Goal: Information Seeking & Learning: Learn about a topic

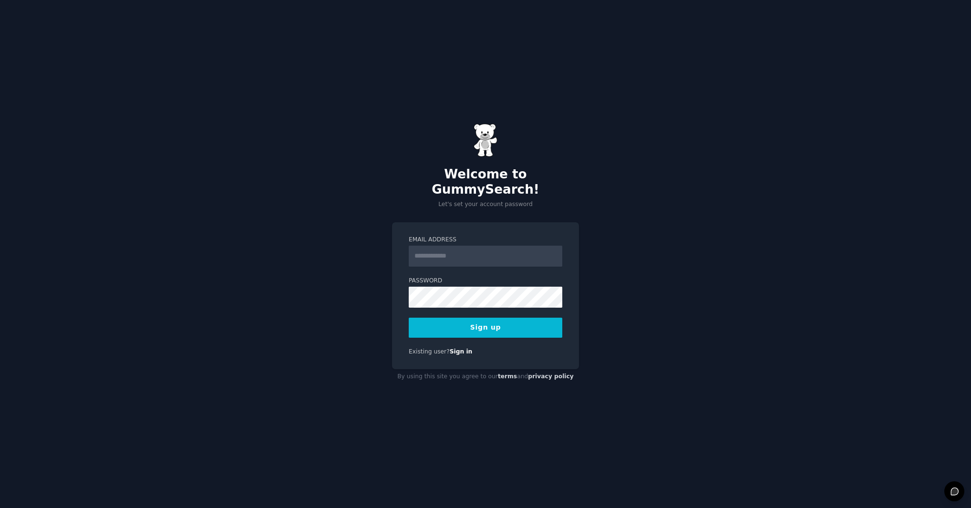
click at [463, 247] on input "Email Address" at bounding box center [486, 256] width 154 height 21
type input "**********"
click at [489, 318] on button "Sign up" at bounding box center [486, 328] width 154 height 20
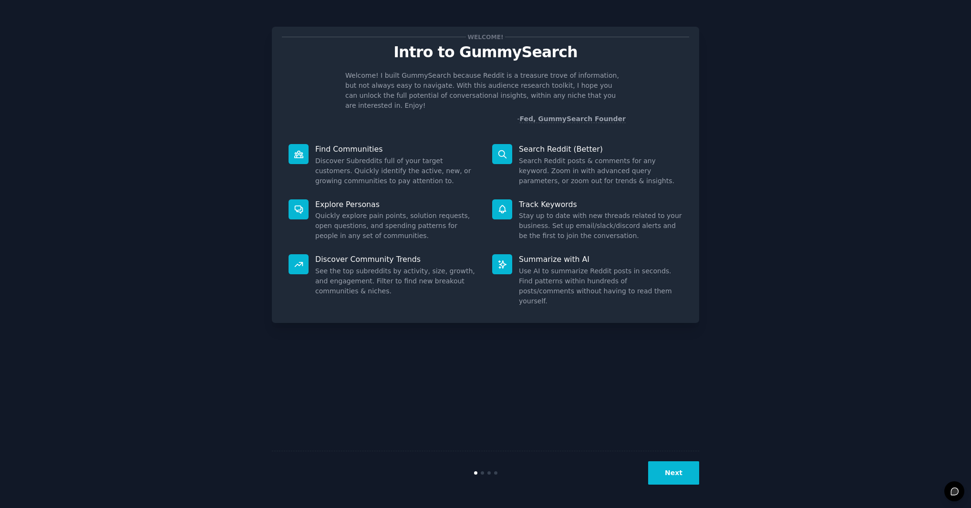
click at [679, 481] on button "Next" at bounding box center [673, 472] width 51 height 23
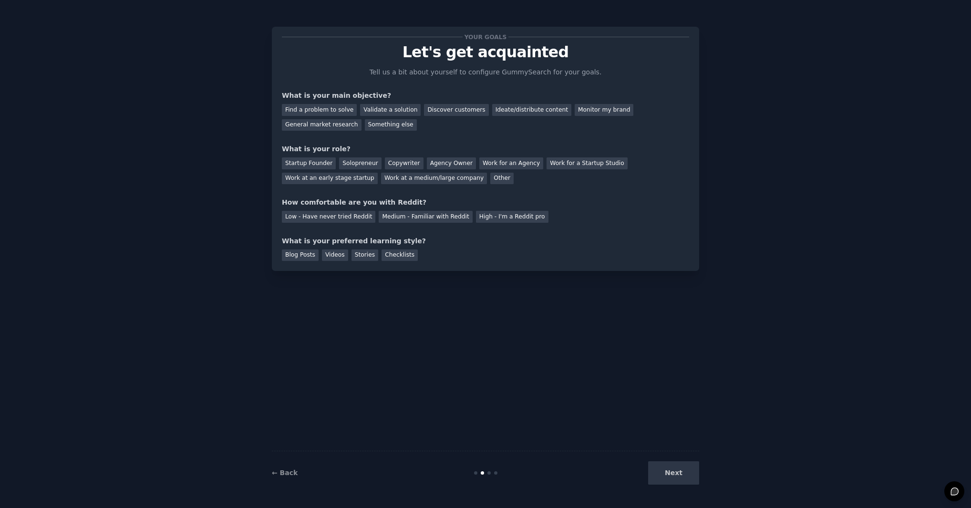
click at [680, 476] on div "Next" at bounding box center [627, 472] width 143 height 23
click at [326, 113] on div "Find a problem to solve" at bounding box center [319, 110] width 75 height 12
click at [391, 113] on div "Validate a solution" at bounding box center [390, 110] width 61 height 12
click at [330, 112] on div "Find a problem to solve" at bounding box center [319, 110] width 75 height 12
click at [680, 476] on div "Next" at bounding box center [627, 472] width 143 height 23
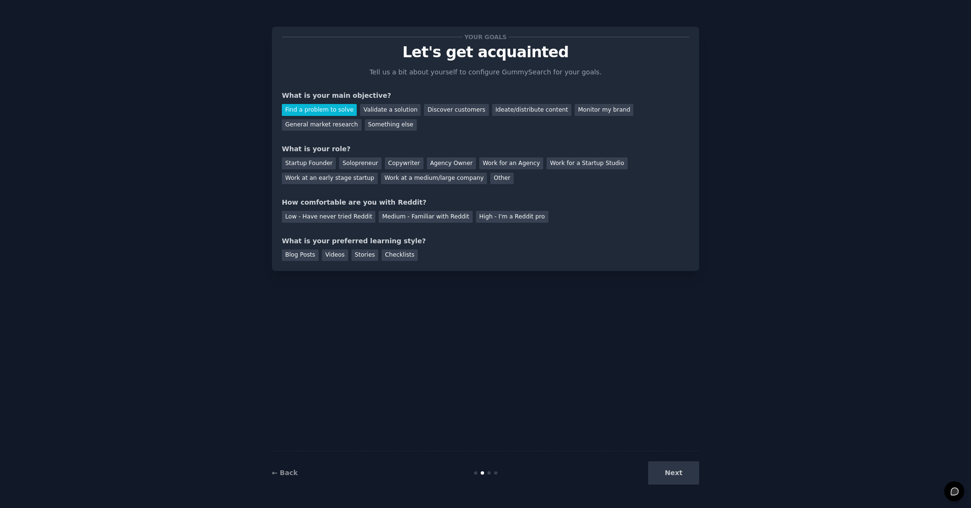
click at [684, 474] on div "Next" at bounding box center [627, 472] width 143 height 23
click at [321, 164] on div "Startup Founder" at bounding box center [309, 163] width 54 height 12
click at [353, 164] on div "Solopreneur" at bounding box center [360, 163] width 42 height 12
click at [446, 217] on div "Medium - Familiar with Reddit" at bounding box center [425, 217] width 93 height 12
click at [337, 255] on div "Videos" at bounding box center [335, 255] width 26 height 12
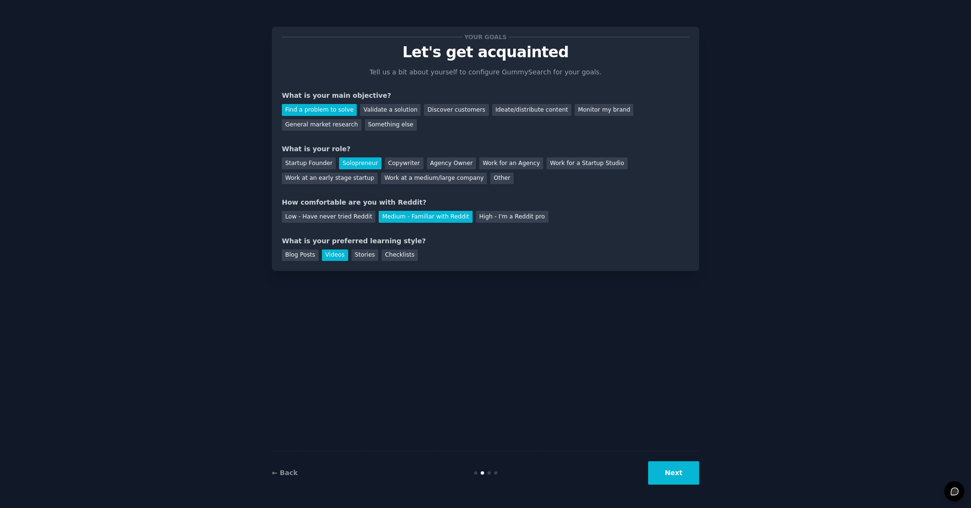
click at [687, 471] on button "Next" at bounding box center [673, 472] width 51 height 23
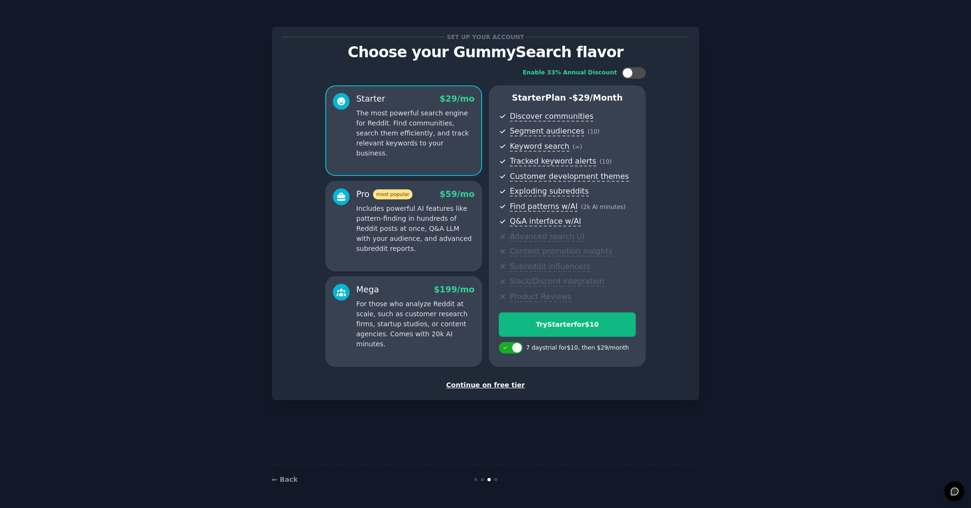
click at [494, 388] on div "Continue on free tier" at bounding box center [485, 385] width 407 height 10
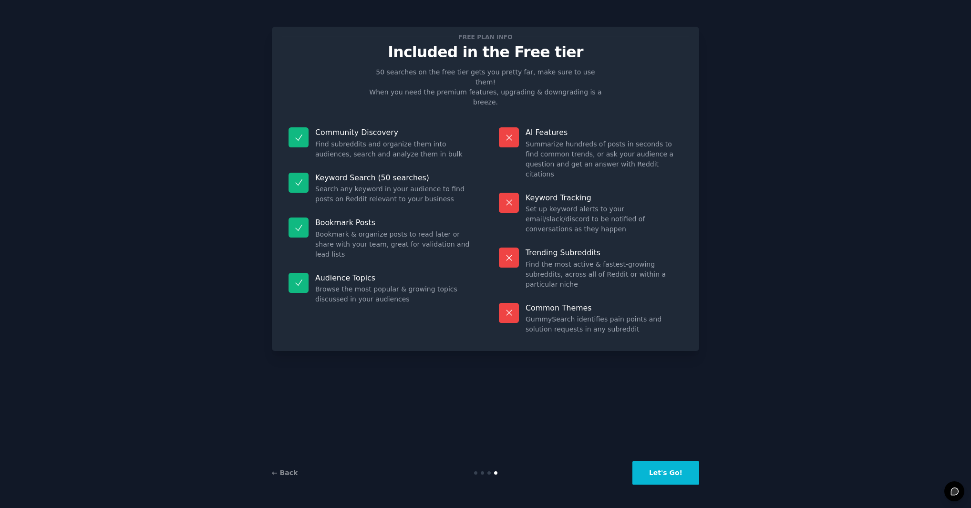
click at [678, 474] on button "Let's Go!" at bounding box center [665, 472] width 67 height 23
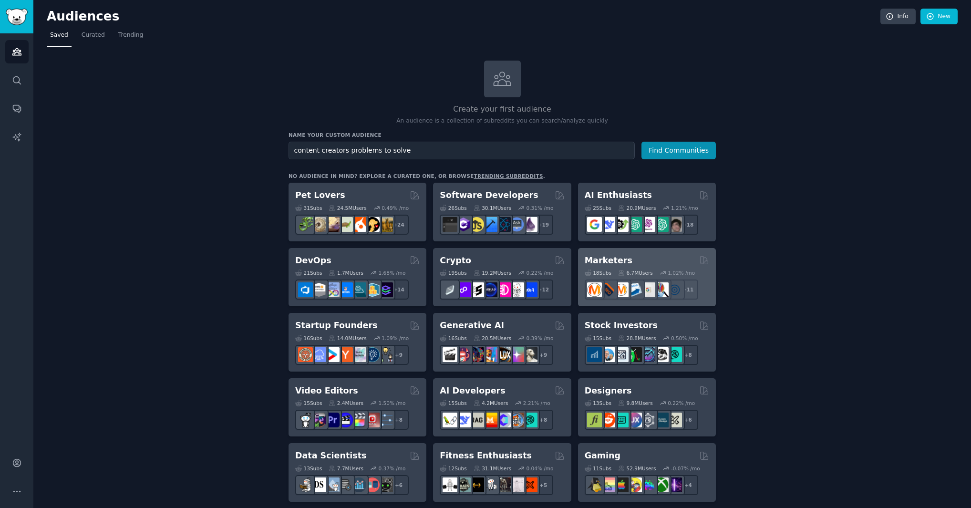
type input "content creators problems to solve"
click at [641, 142] on button "Find Communities" at bounding box center [678, 151] width 74 height 18
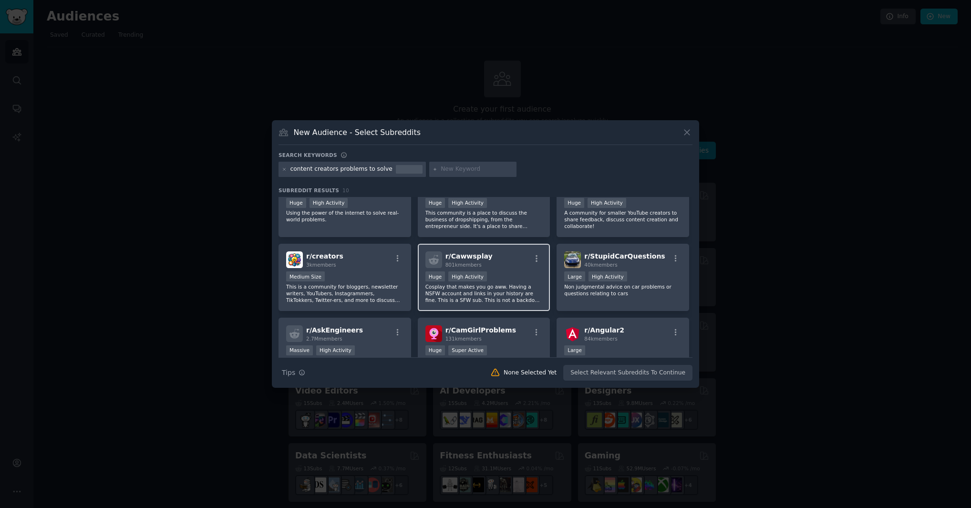
scroll to position [55, 0]
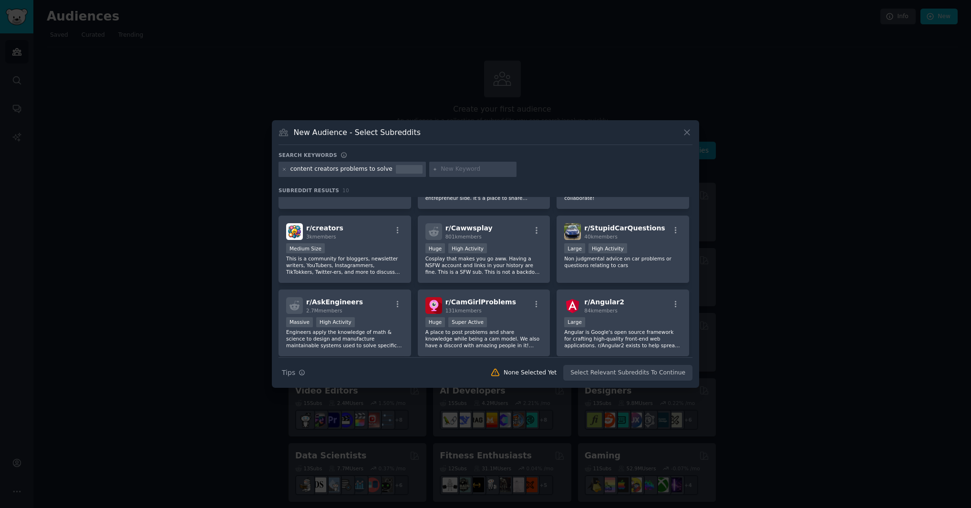
click at [364, 173] on div "content creators problems to solve" at bounding box center [341, 169] width 102 height 9
click at [366, 169] on div "content creators problems to solve" at bounding box center [341, 169] width 102 height 9
click at [367, 170] on div "content creators problems to solve" at bounding box center [341, 169] width 102 height 9
drag, startPoint x: 373, startPoint y: 171, endPoint x: 266, endPoint y: 165, distance: 107.5
click at [266, 165] on div "​ New Audience - Select Subreddits Search keywords content creators problems to…" at bounding box center [485, 254] width 964 height 508
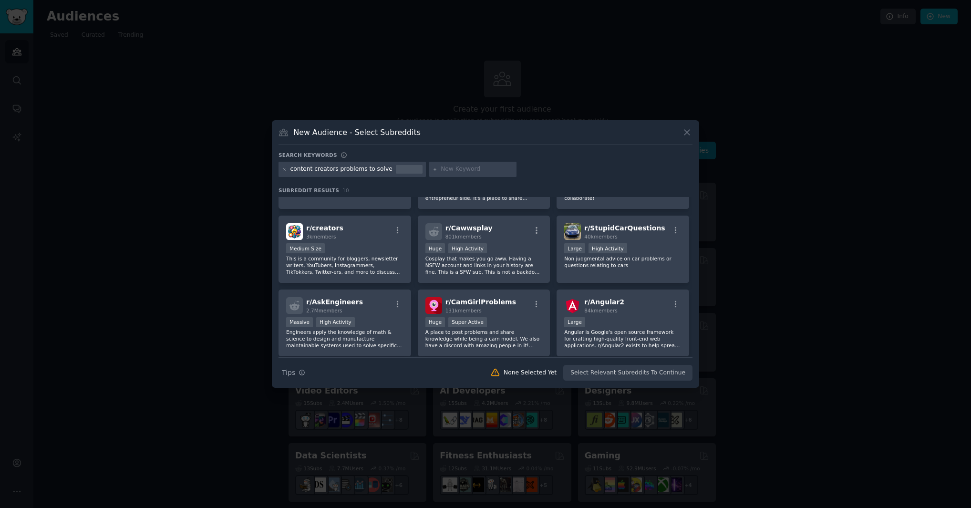
drag, startPoint x: 348, startPoint y: 169, endPoint x: 374, endPoint y: 175, distance: 26.9
click at [348, 169] on div "content creators problems to solve" at bounding box center [341, 169] width 102 height 9
drag, startPoint x: 382, startPoint y: 171, endPoint x: 288, endPoint y: 172, distance: 93.9
click at [288, 172] on div "content creators problems to solve" at bounding box center [351, 169] width 147 height 15
click at [453, 165] on div at bounding box center [473, 169] width 88 height 15
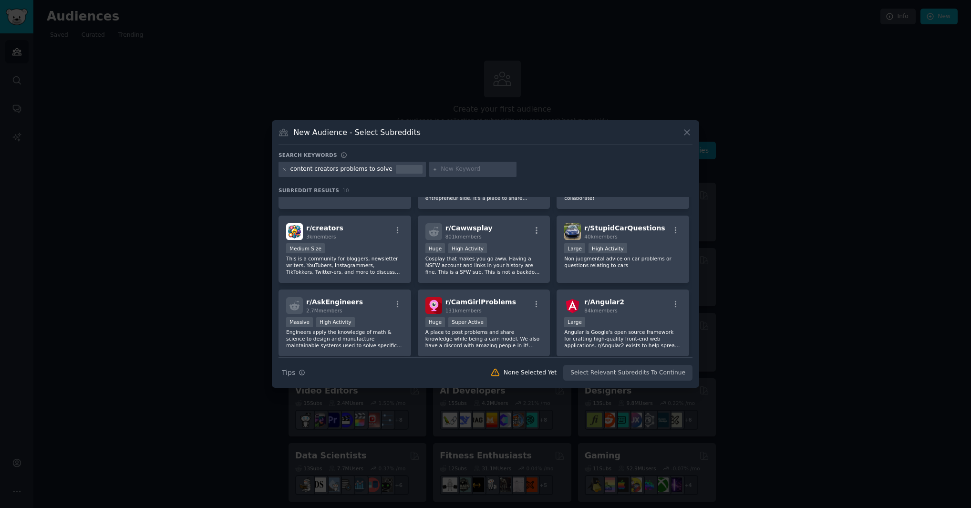
click at [458, 174] on div at bounding box center [473, 169] width 88 height 15
click at [462, 170] on input "text" at bounding box center [477, 169] width 72 height 9
click at [284, 170] on icon at bounding box center [284, 169] width 5 height 5
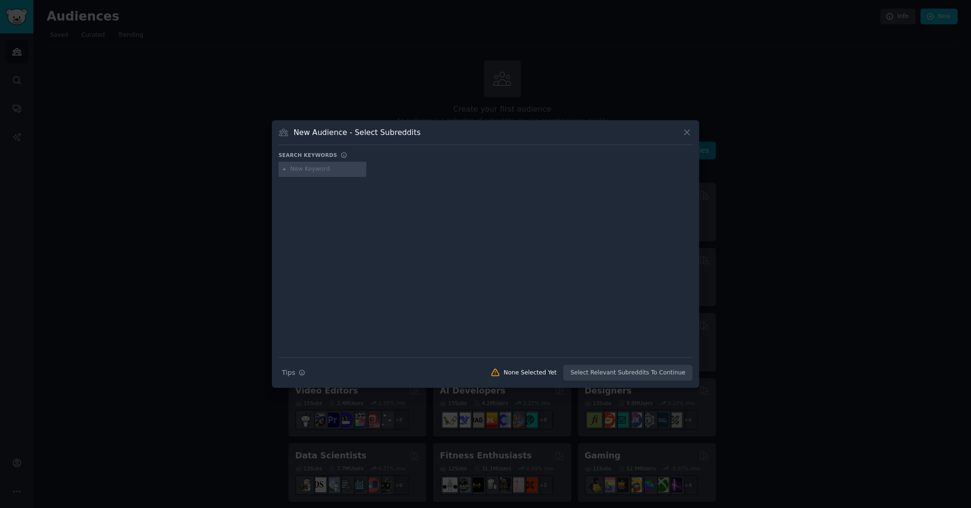
click at [318, 173] on input "text" at bounding box center [326, 169] width 72 height 9
type input "founders"
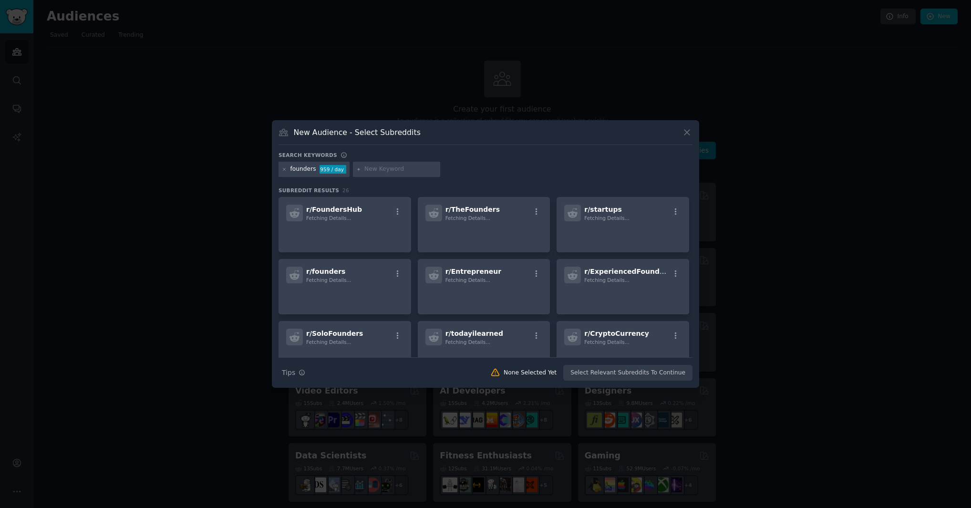
type input "i"
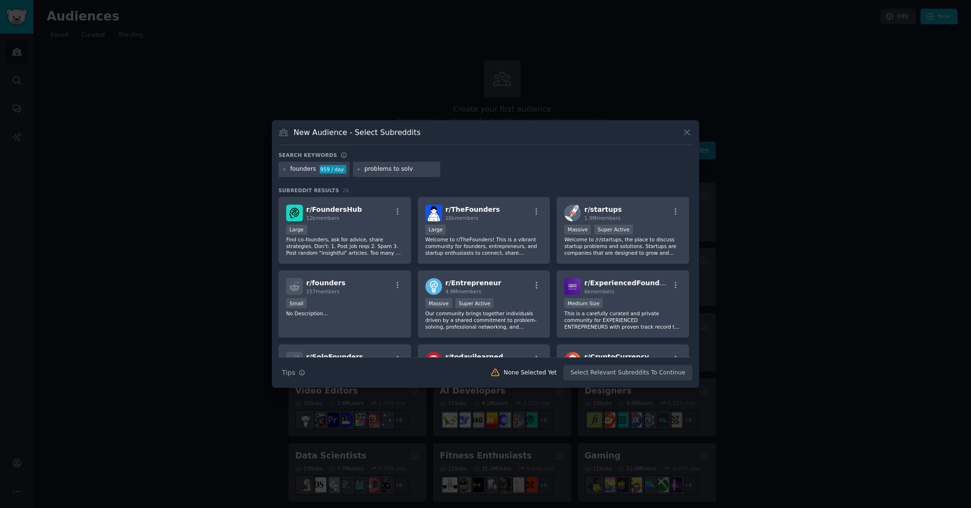
type input "problems to solve"
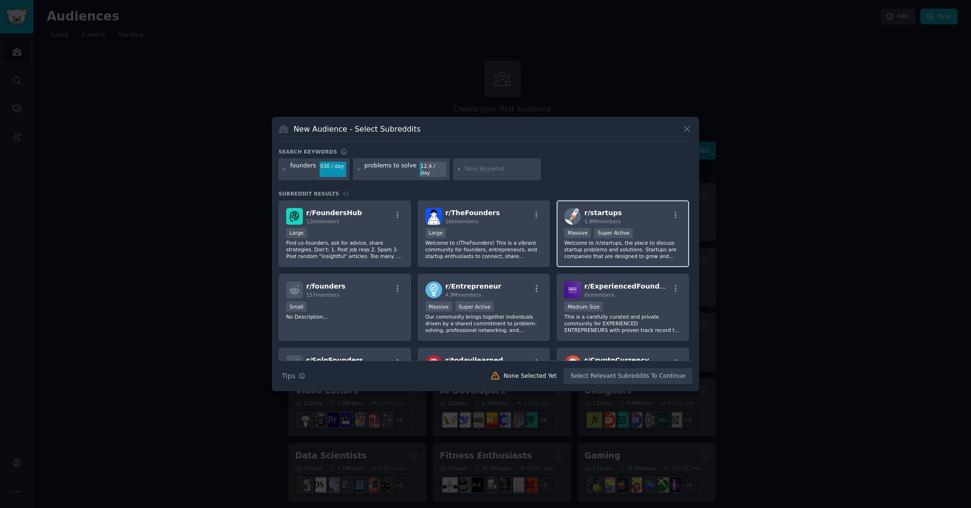
click at [658, 243] on p "Welcome to /r/startups, the place to discuss startup problems and solutions. St…" at bounding box center [622, 249] width 117 height 20
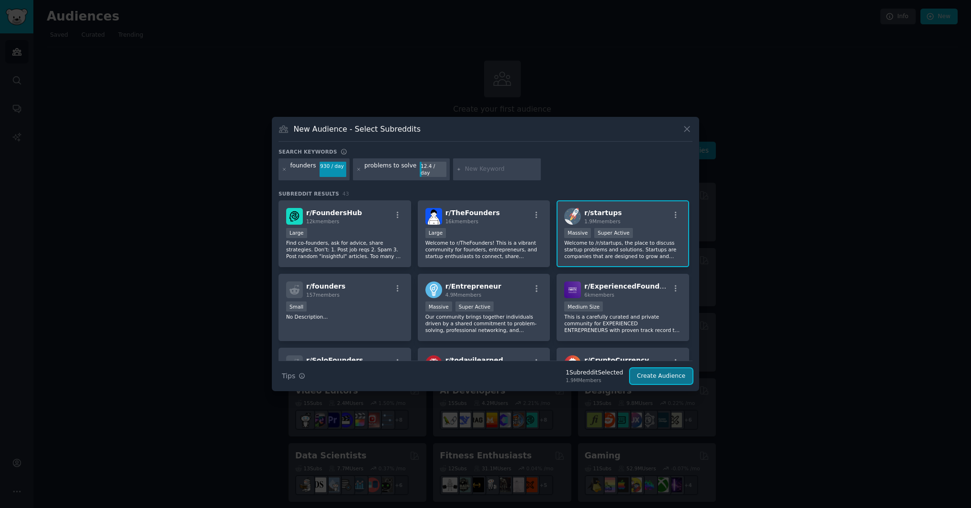
click at [666, 373] on button "Create Audience" at bounding box center [661, 376] width 63 height 16
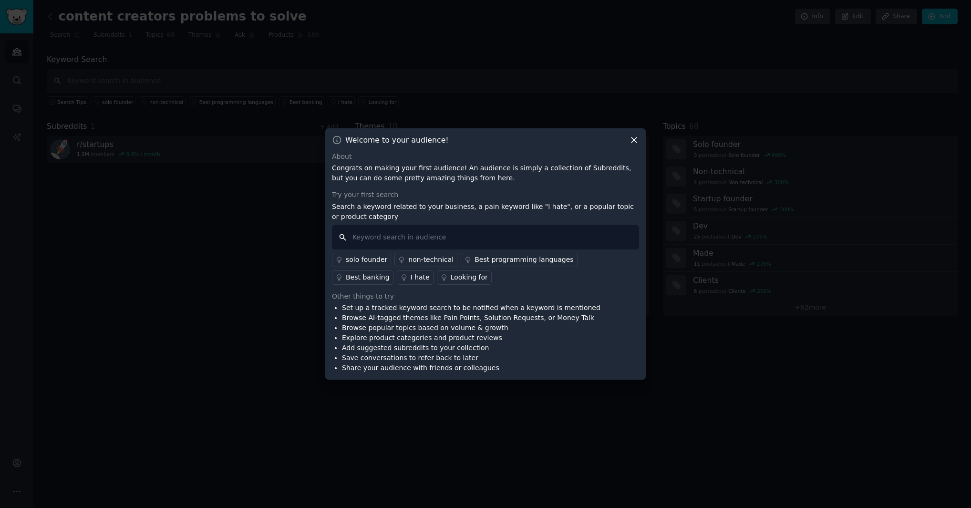
click at [421, 233] on input "text" at bounding box center [485, 237] width 307 height 24
click at [369, 261] on div "solo founder" at bounding box center [366, 260] width 41 height 10
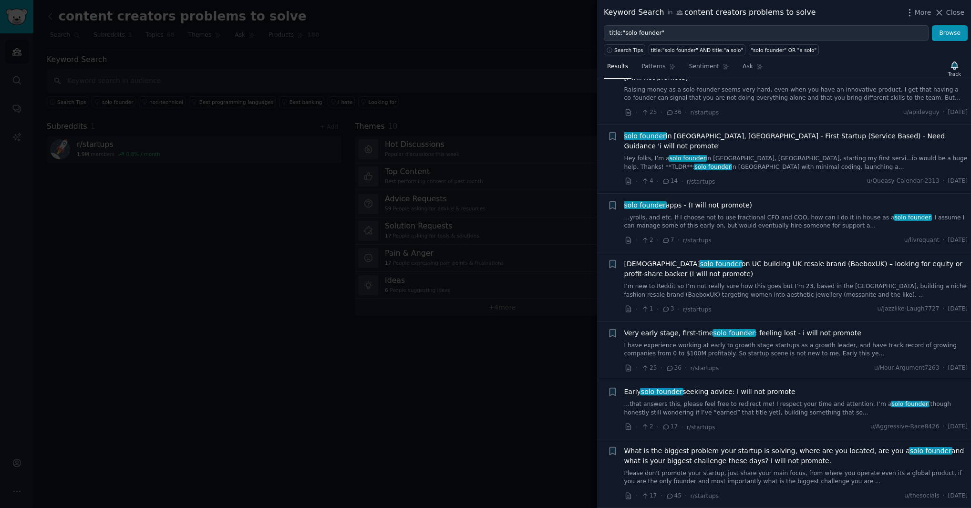
scroll to position [83, 0]
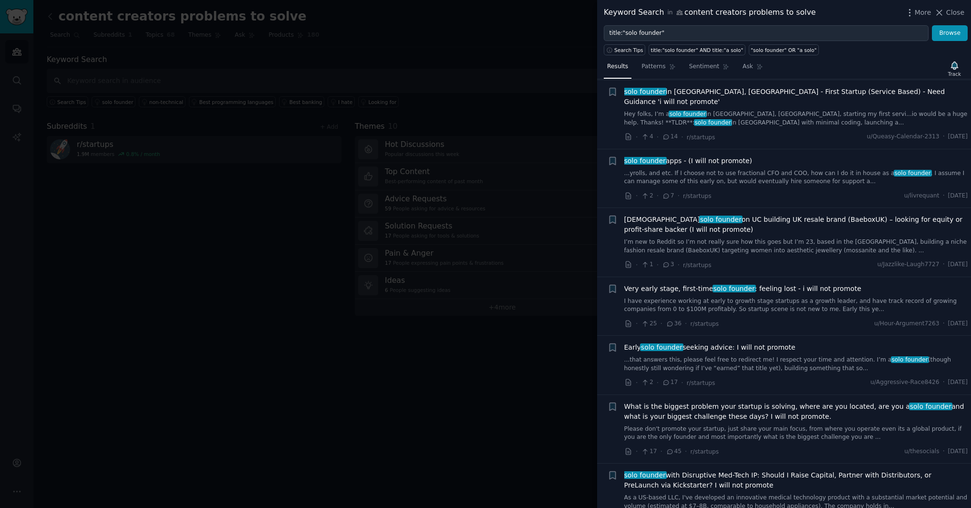
click at [756, 342] on span "Early solo founder seeking advice: I will not promote" at bounding box center [709, 347] width 171 height 10
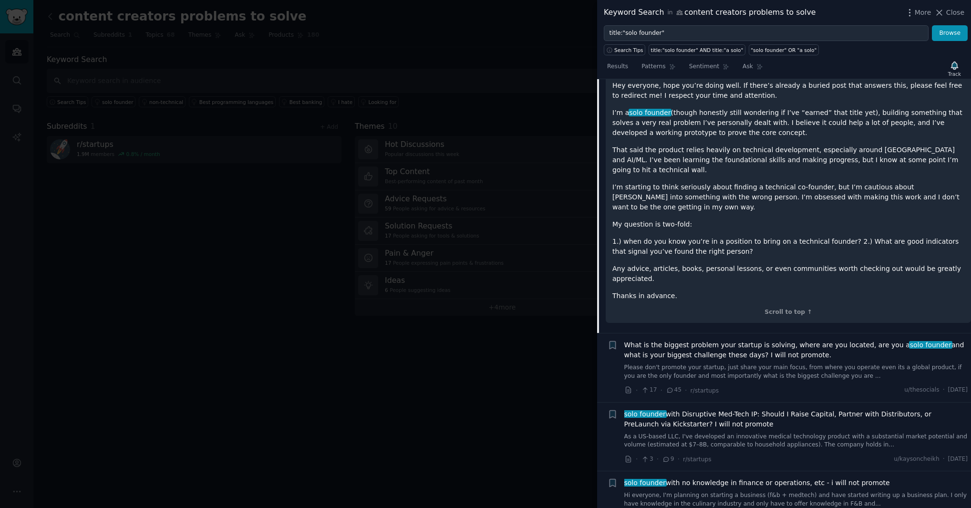
scroll to position [577, 0]
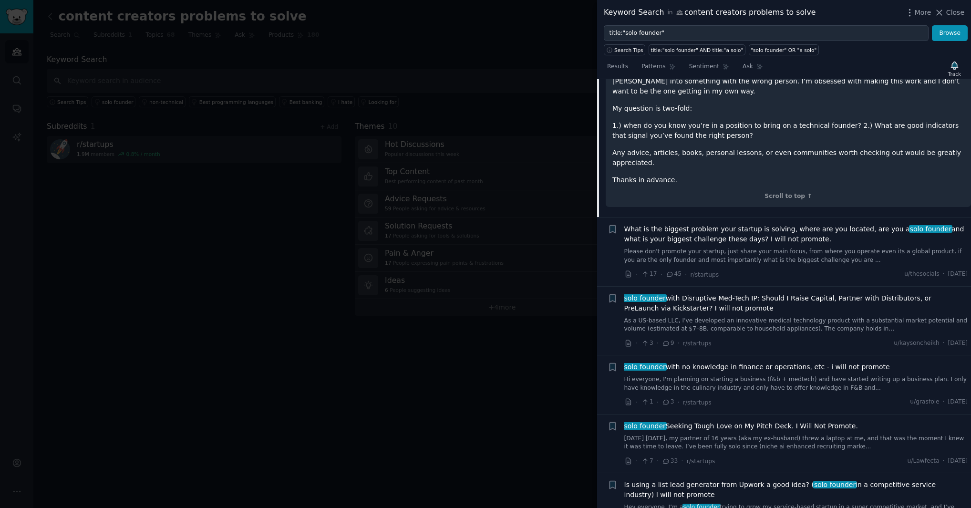
click at [770, 224] on div "What is the biggest problem your startup is solving, where are you located, are…" at bounding box center [796, 244] width 344 height 40
click at [773, 224] on span "What is the biggest problem your startup is solving, where are you located, are…" at bounding box center [796, 234] width 344 height 20
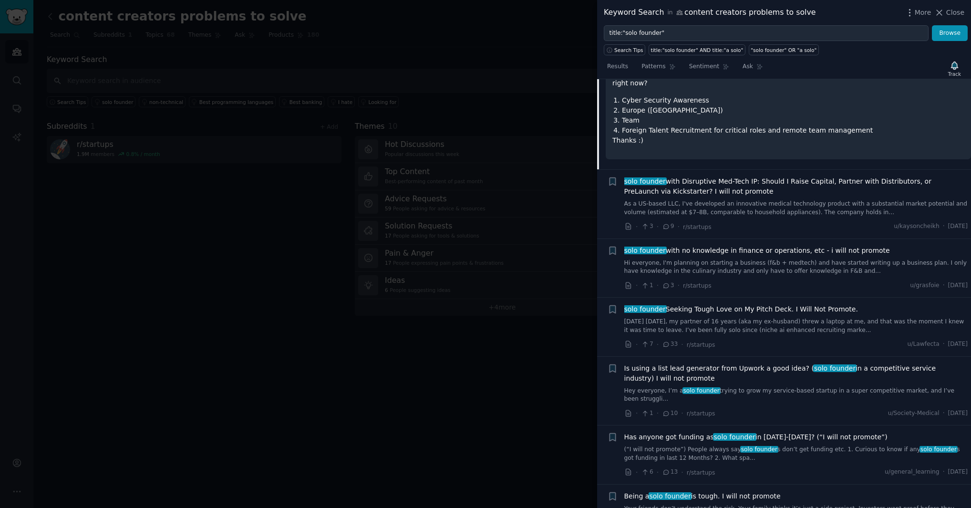
scroll to position [584, 0]
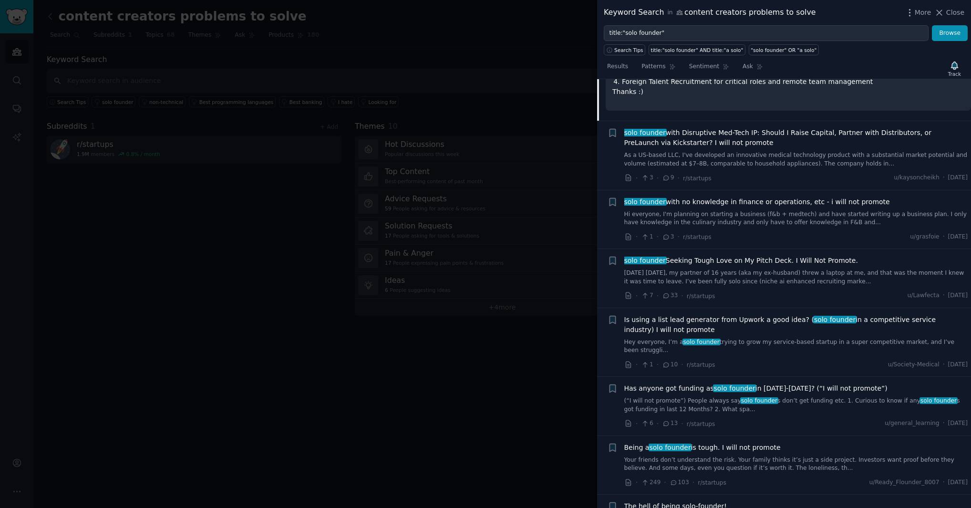
click at [799, 383] on span "Has anyone got funding as solo founder in [DATE]-[DATE]? (“I will not promote”)" at bounding box center [755, 388] width 263 height 10
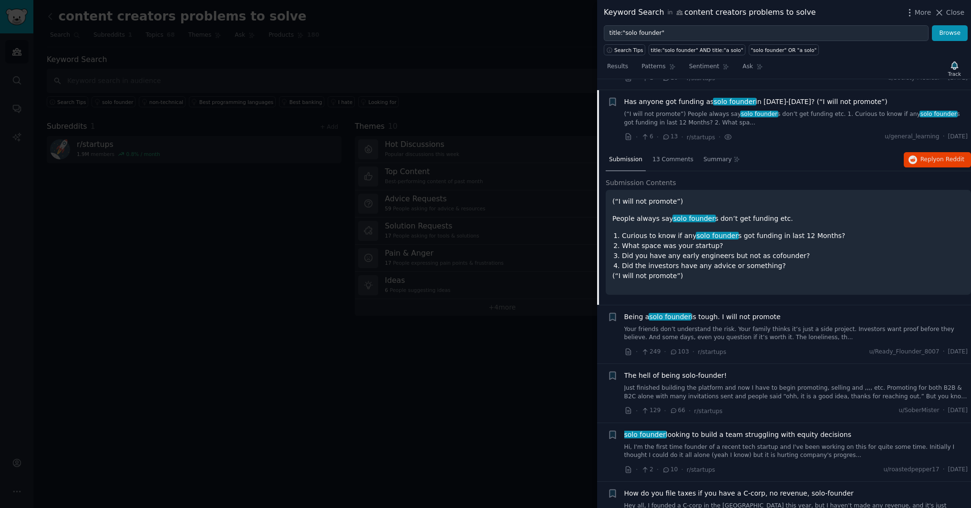
scroll to position [713, 0]
